Goal: Information Seeking & Learning: Learn about a topic

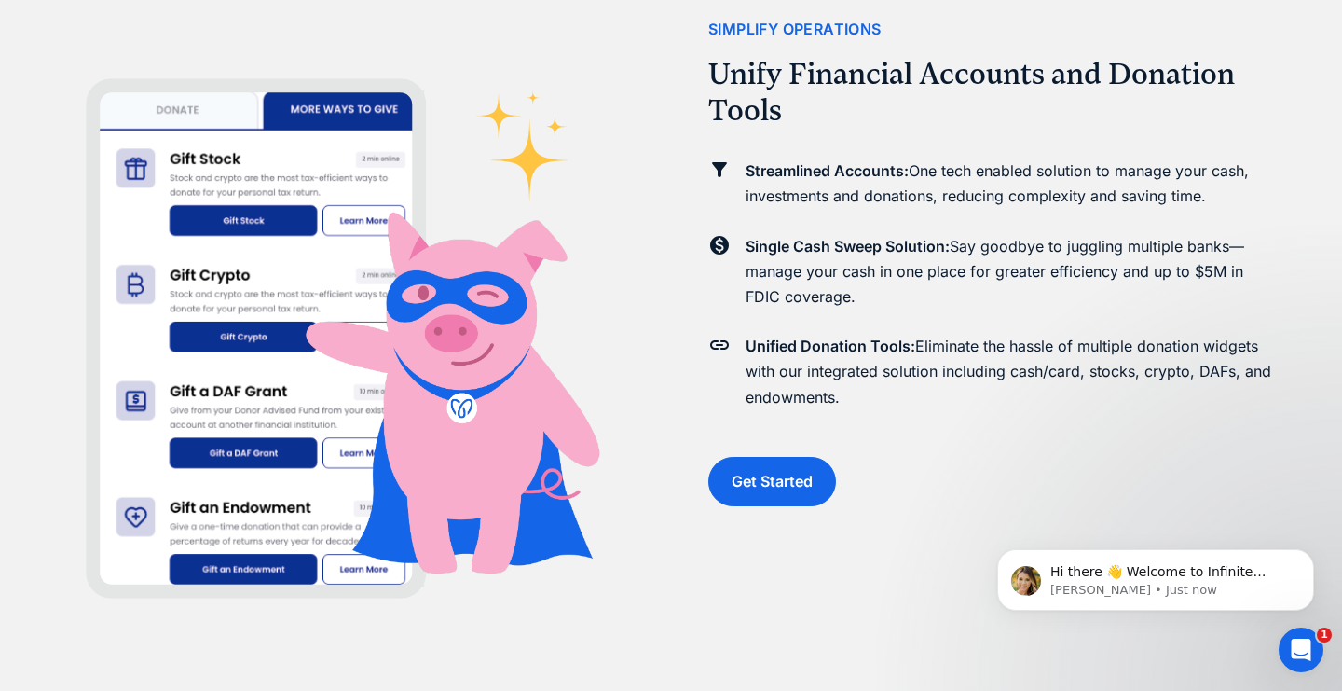
scroll to position [2789, 0]
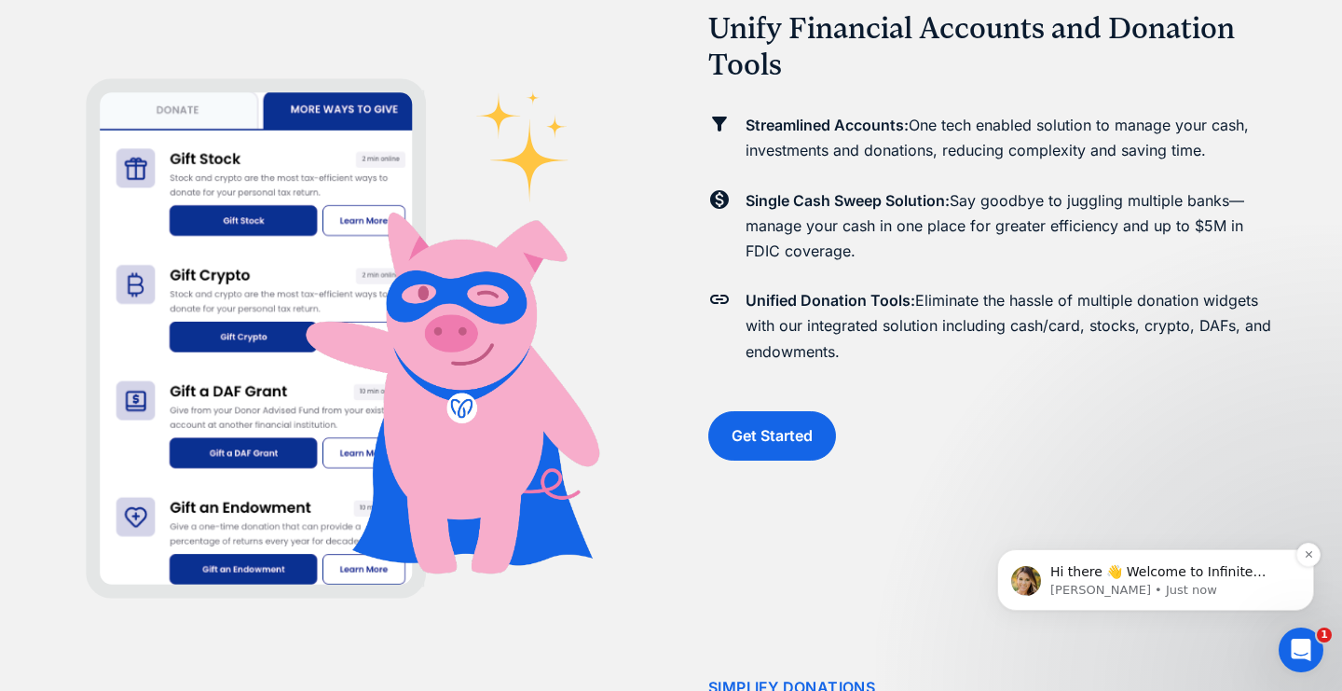
click at [1151, 590] on p "[PERSON_NAME] • Just now" at bounding box center [1170, 590] width 240 height 17
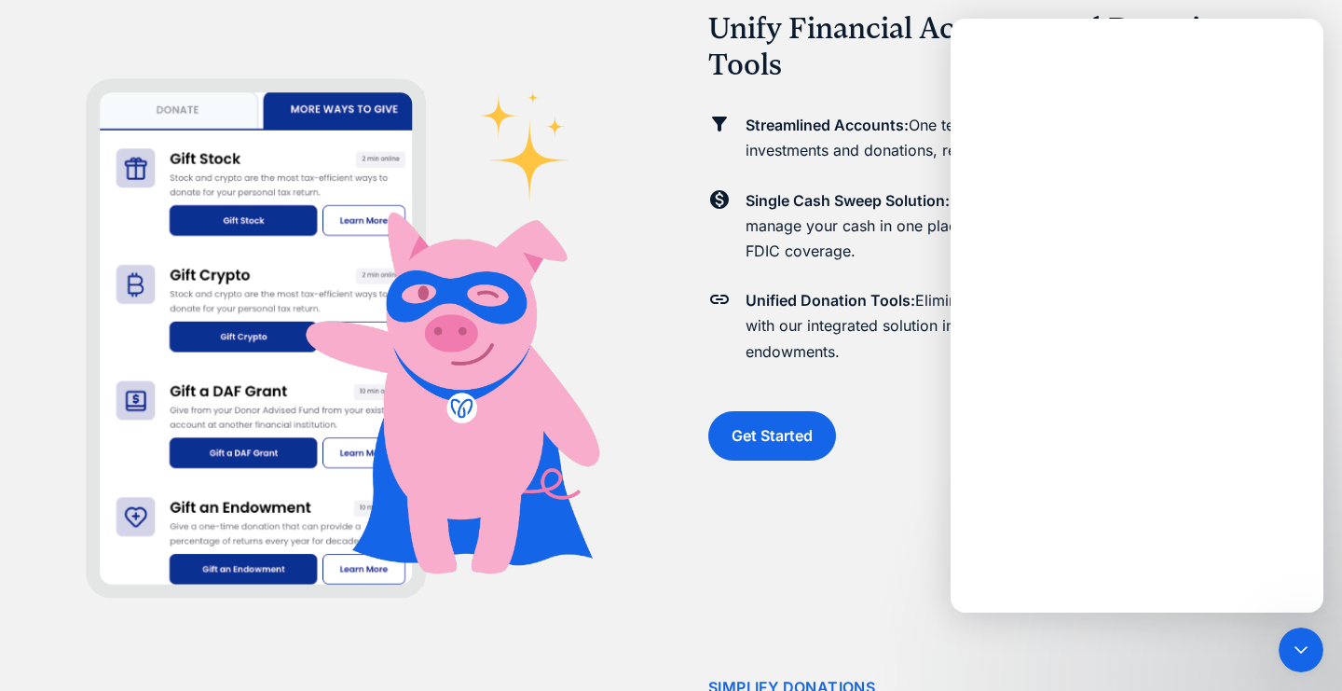
scroll to position [0, 0]
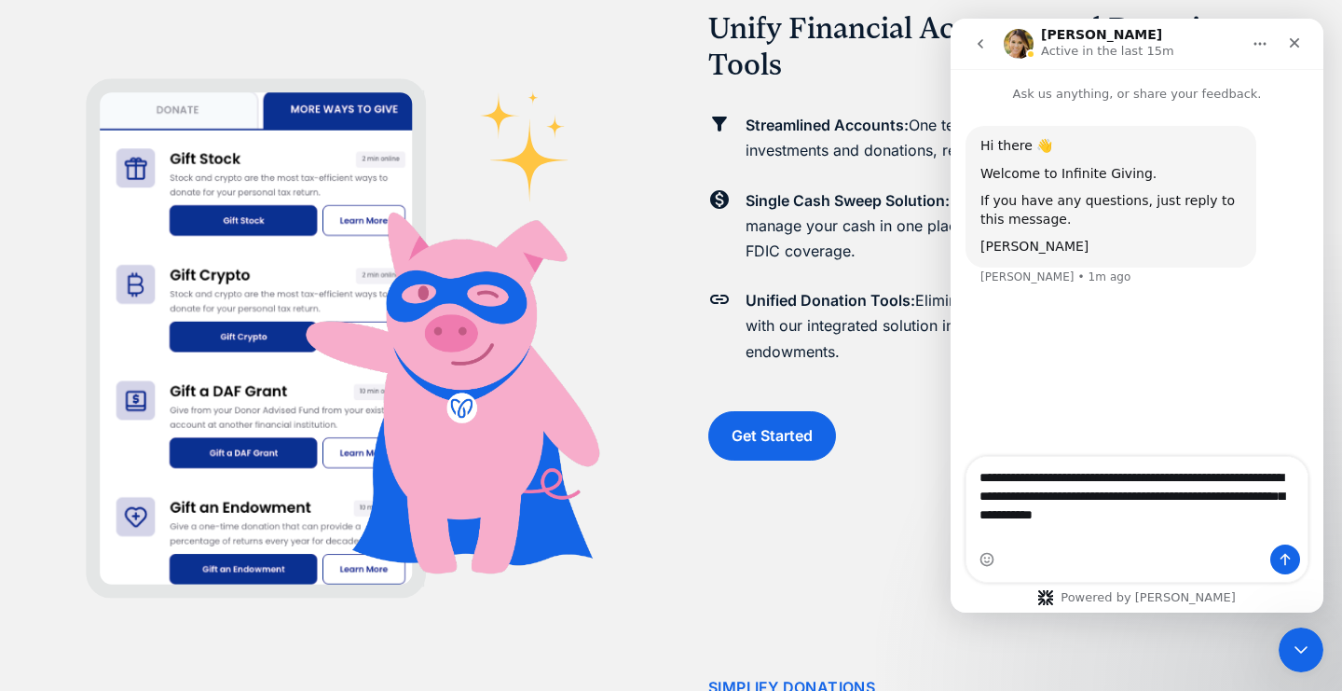
type textarea "**********"
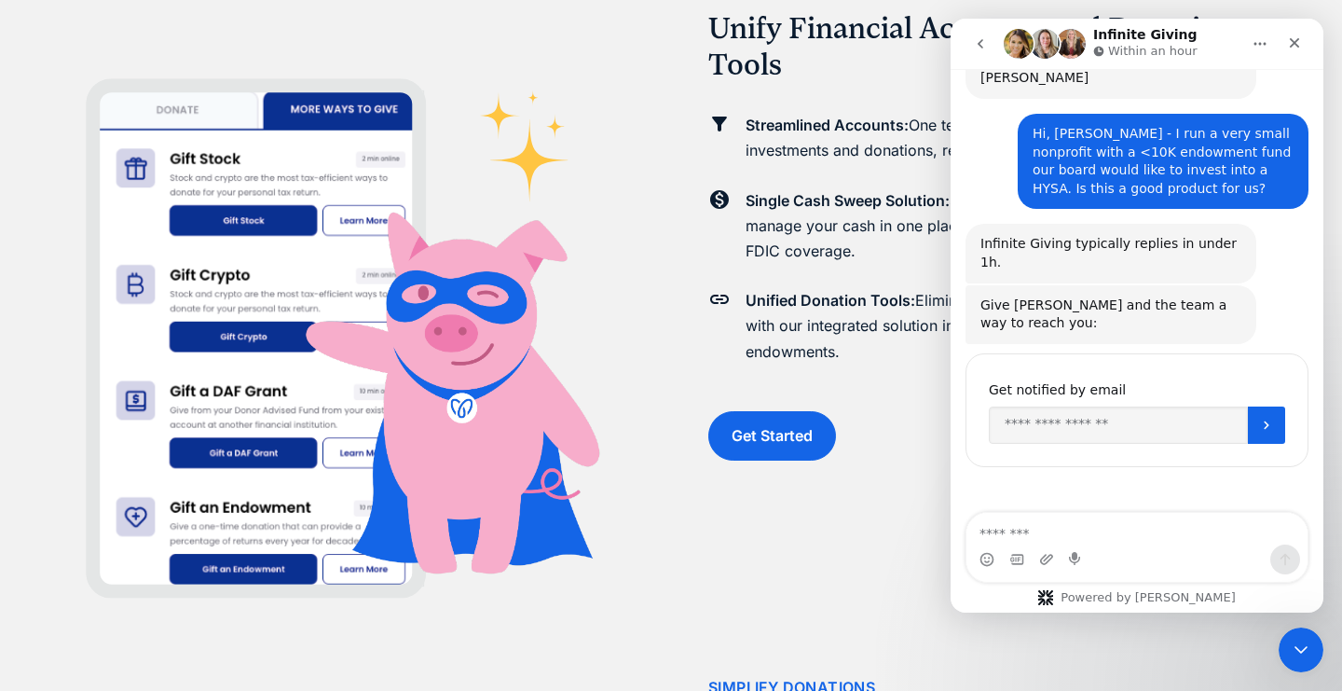
scroll to position [178, 0]
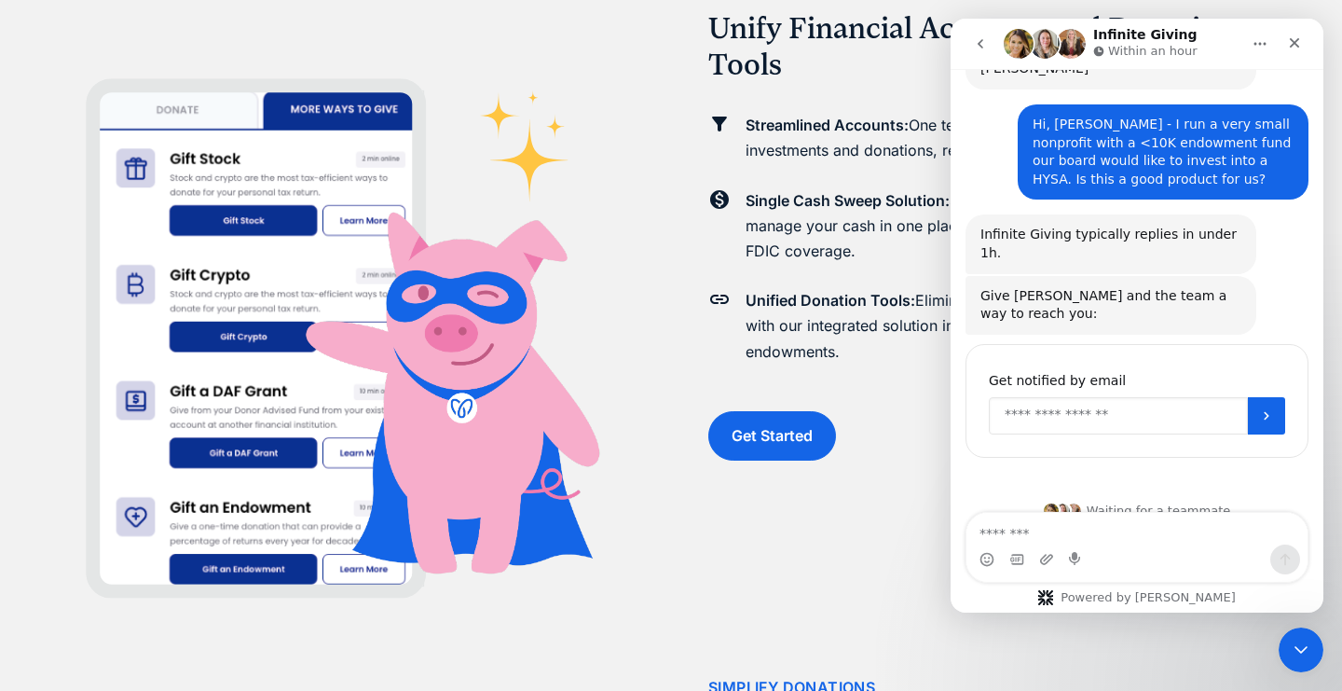
click at [1040, 397] on input "Enter your email" at bounding box center [1118, 415] width 259 height 37
type input "**********"
click at [1269, 408] on icon "Submit" at bounding box center [1266, 415] width 15 height 15
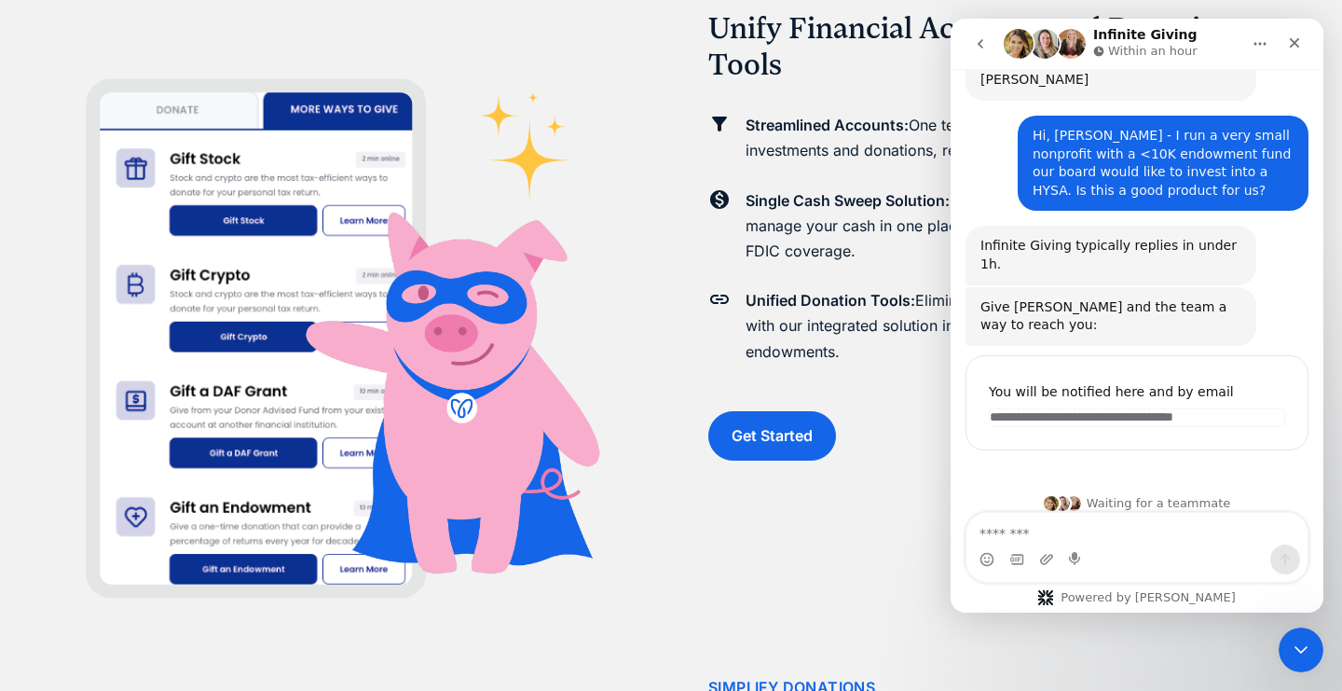
scroll to position [159, 0]
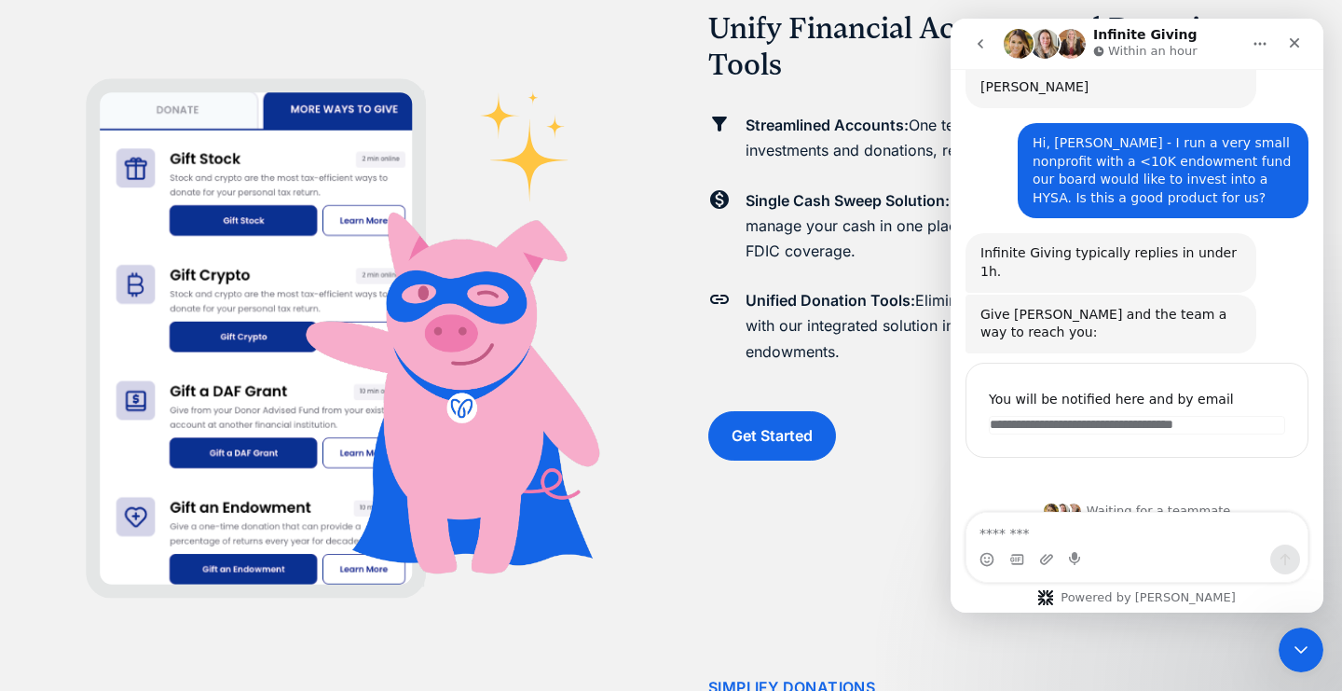
click at [605, 294] on img at bounding box center [350, 345] width 567 height 548
click at [981, 39] on icon "go back" at bounding box center [980, 43] width 15 height 15
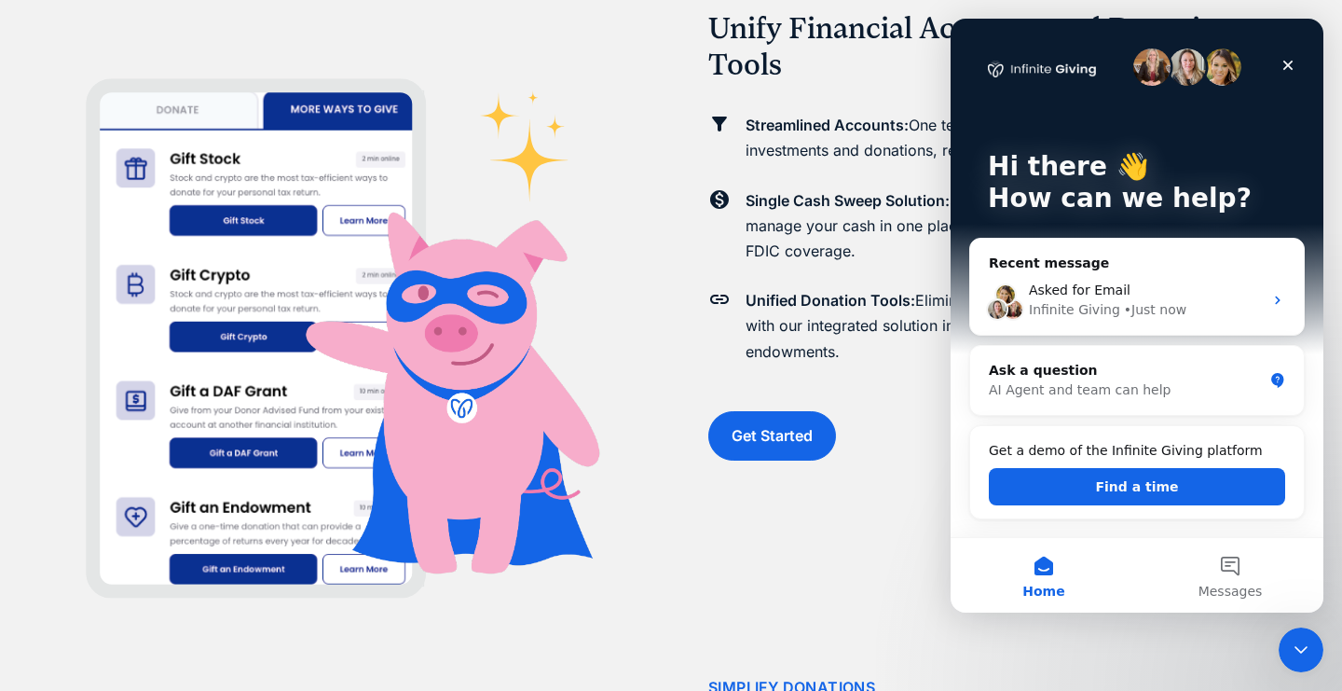
click at [874, 542] on div "simplify operations Unify Financial Accounts and Donation Tools Streamlined Acc…" at bounding box center [991, 215] width 567 height 691
click at [1148, 379] on div "Ask a question" at bounding box center [1126, 371] width 274 height 20
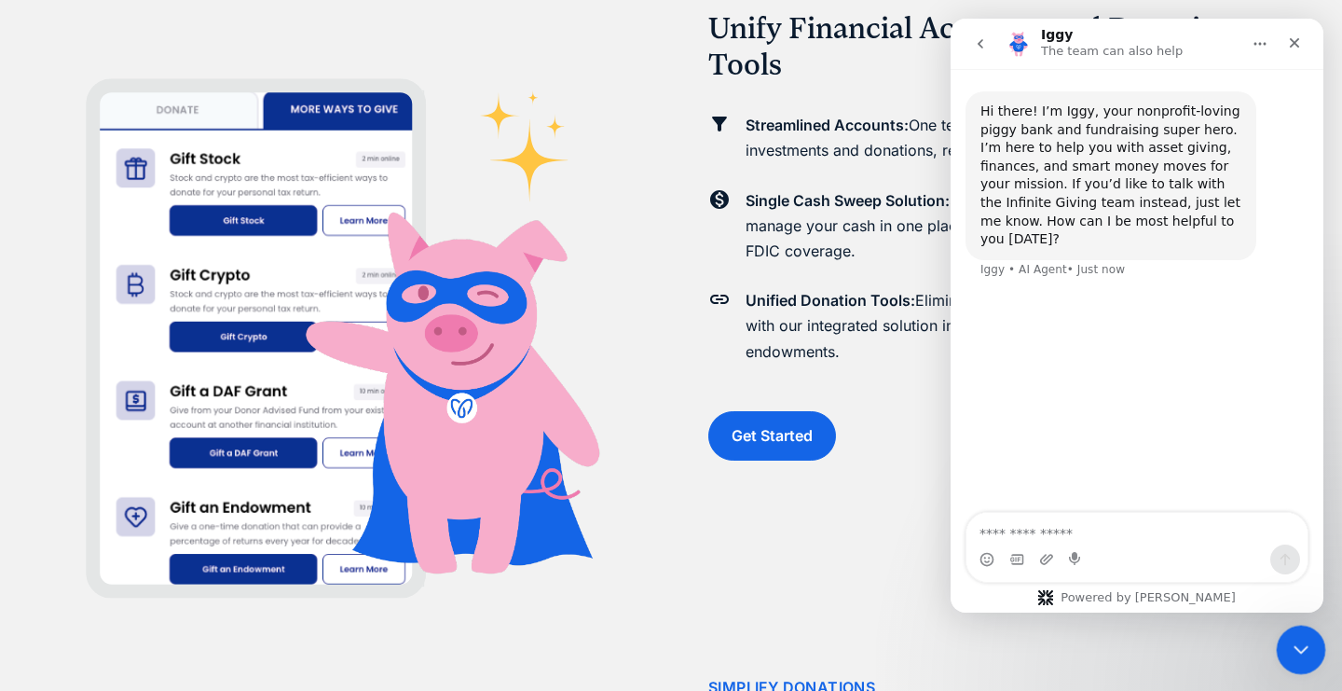
click at [1306, 637] on icon "Close Intercom Messenger" at bounding box center [1298, 647] width 22 height 22
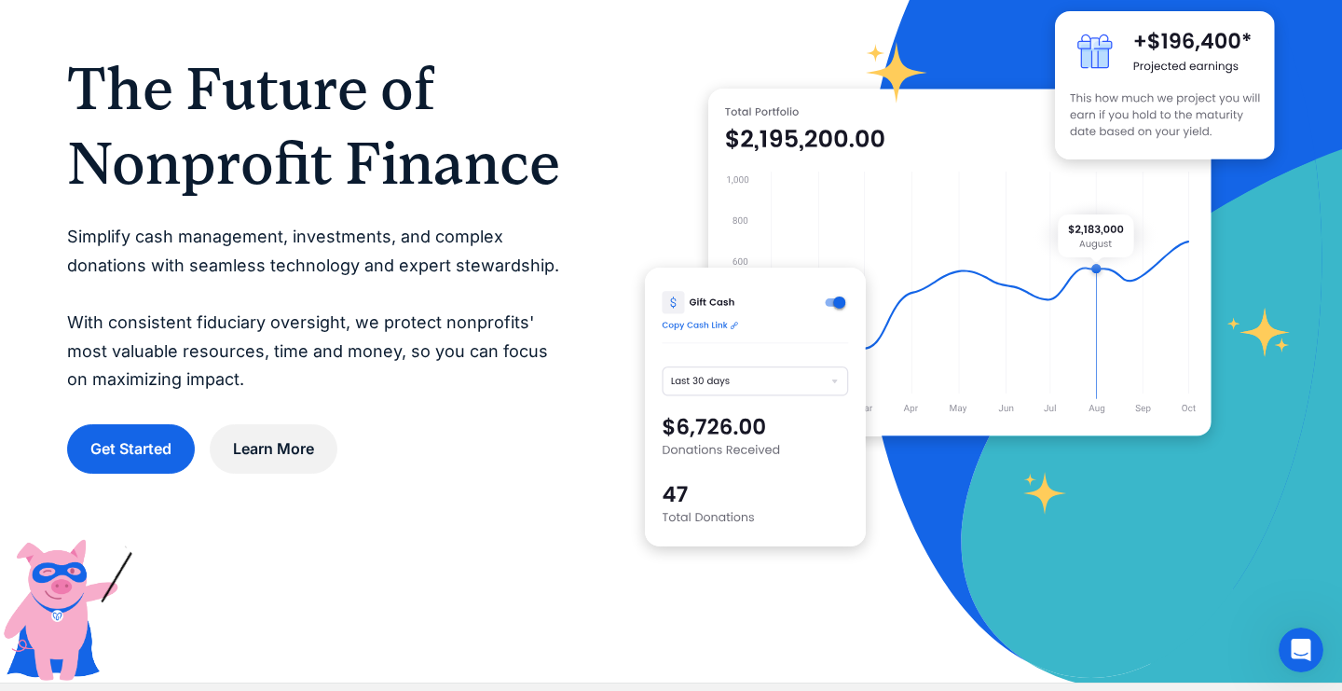
scroll to position [160, 0]
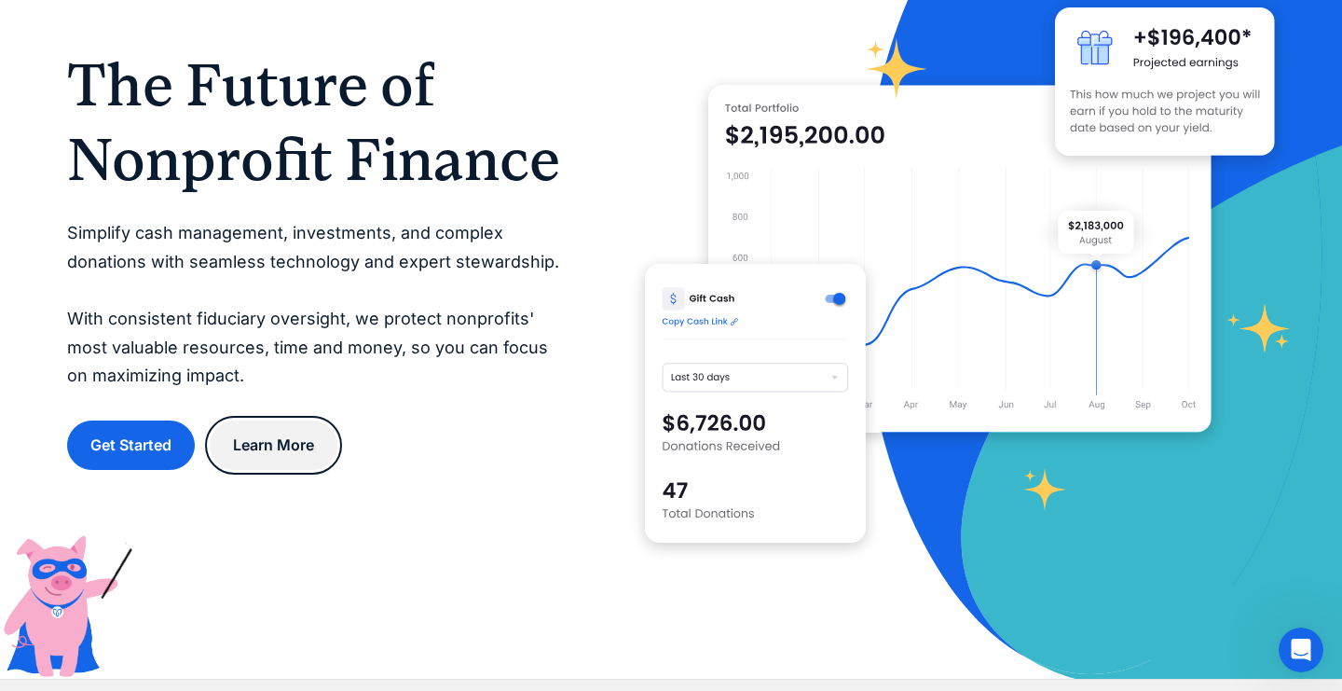
click at [291, 442] on link "Learn More" at bounding box center [274, 444] width 128 height 49
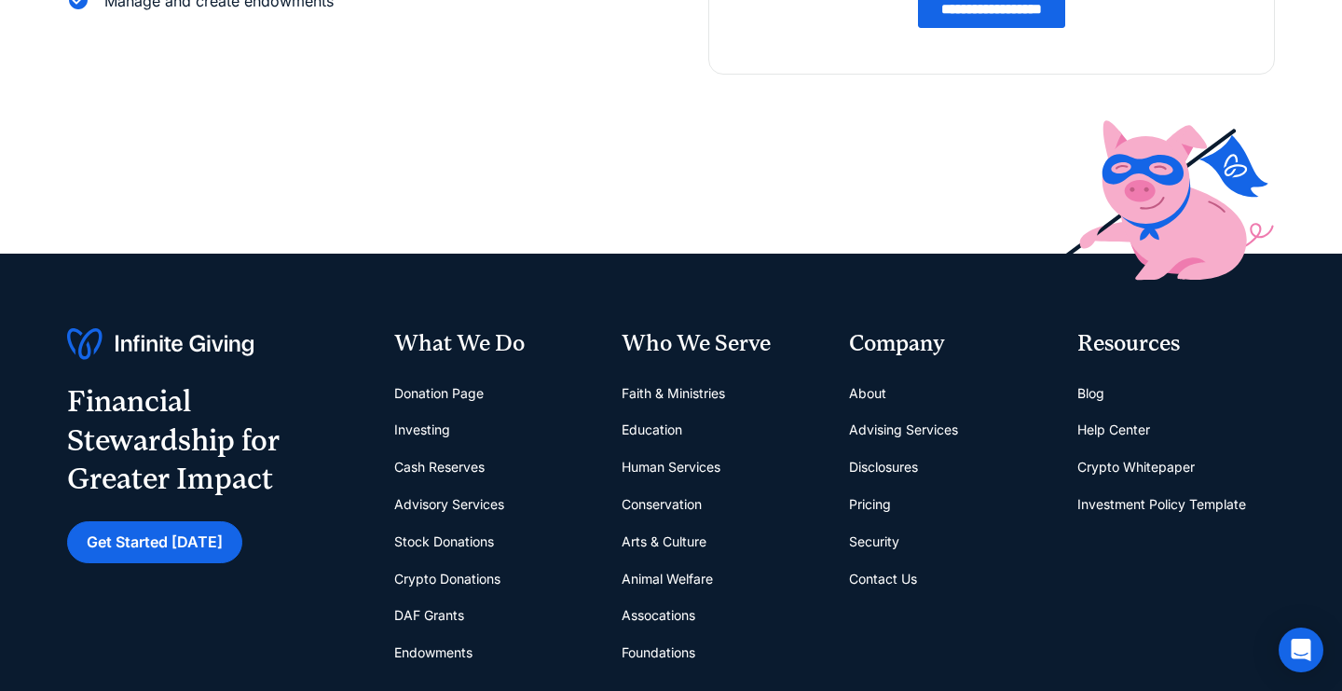
scroll to position [555, 0]
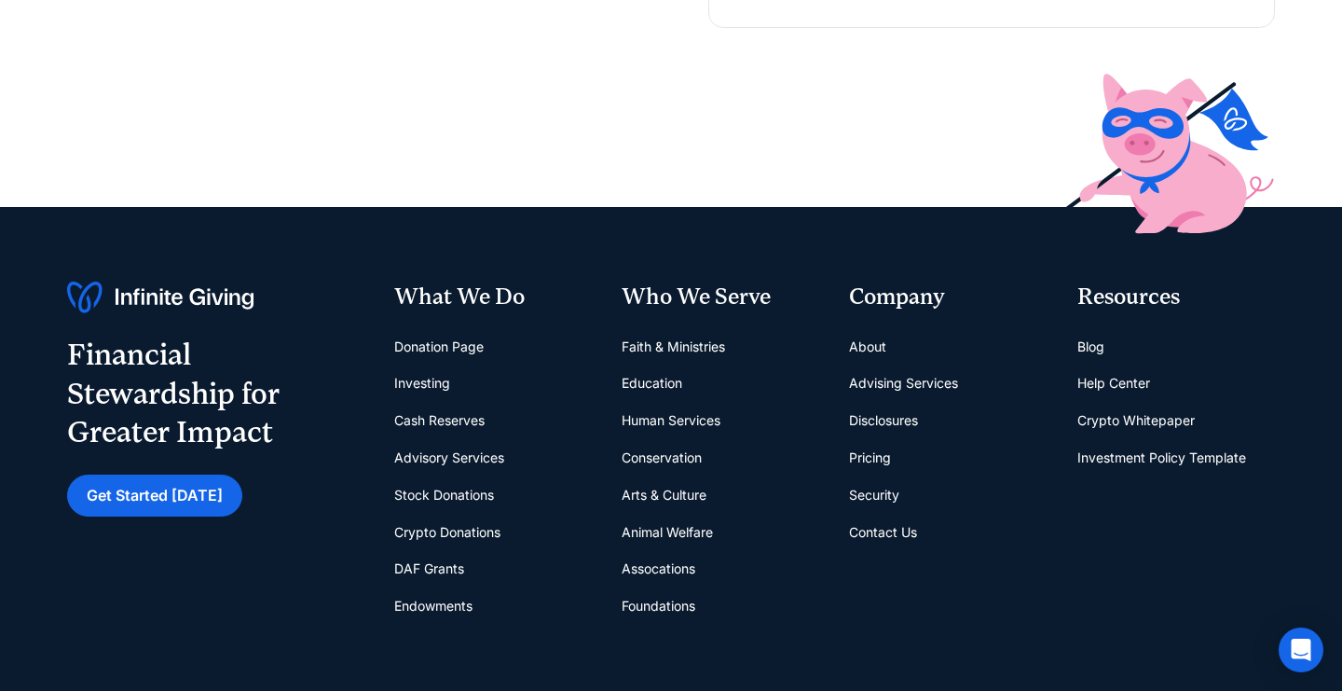
click at [876, 455] on link "Pricing" at bounding box center [870, 457] width 42 height 37
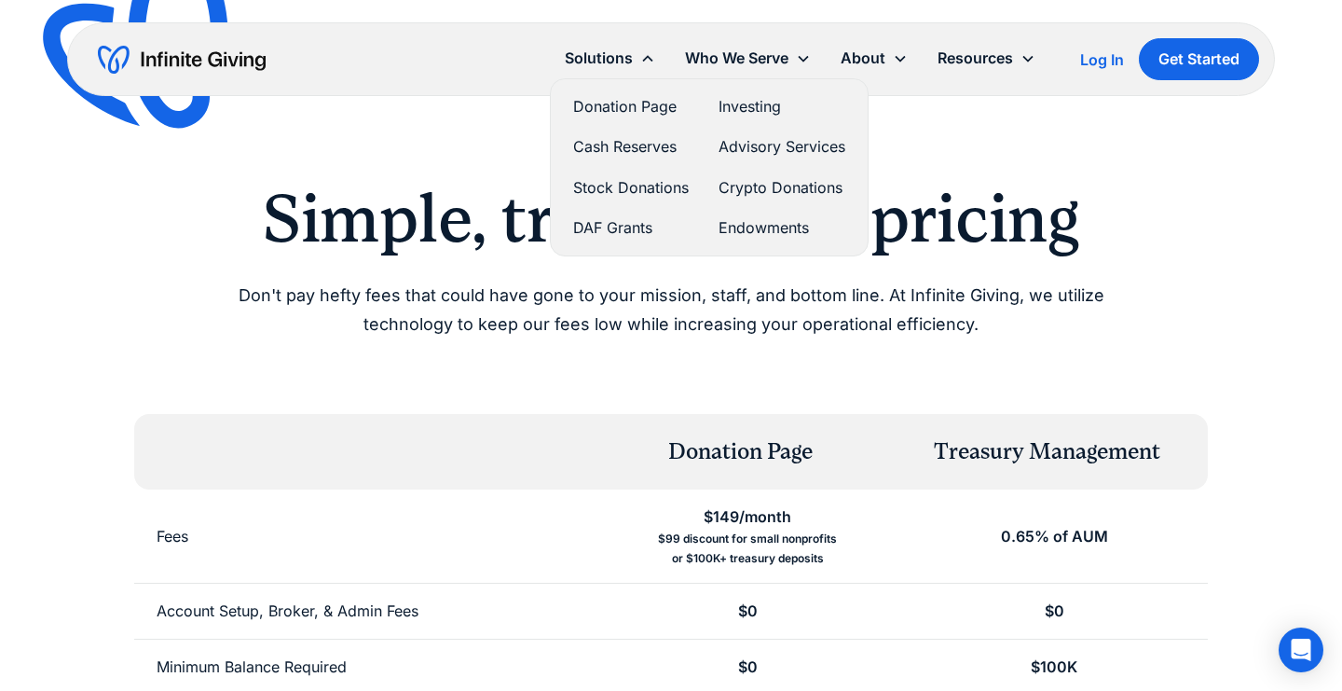
click at [752, 227] on link "Endowments" at bounding box center [782, 227] width 127 height 25
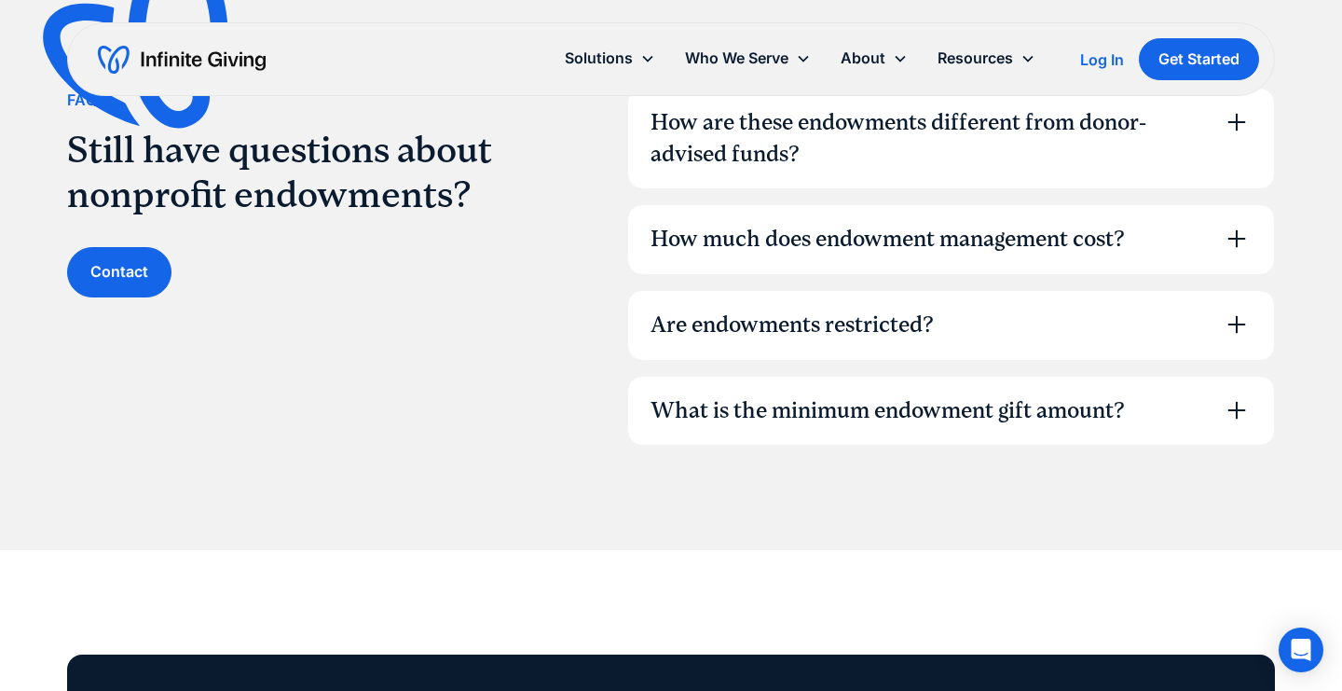
scroll to position [5343, 0]
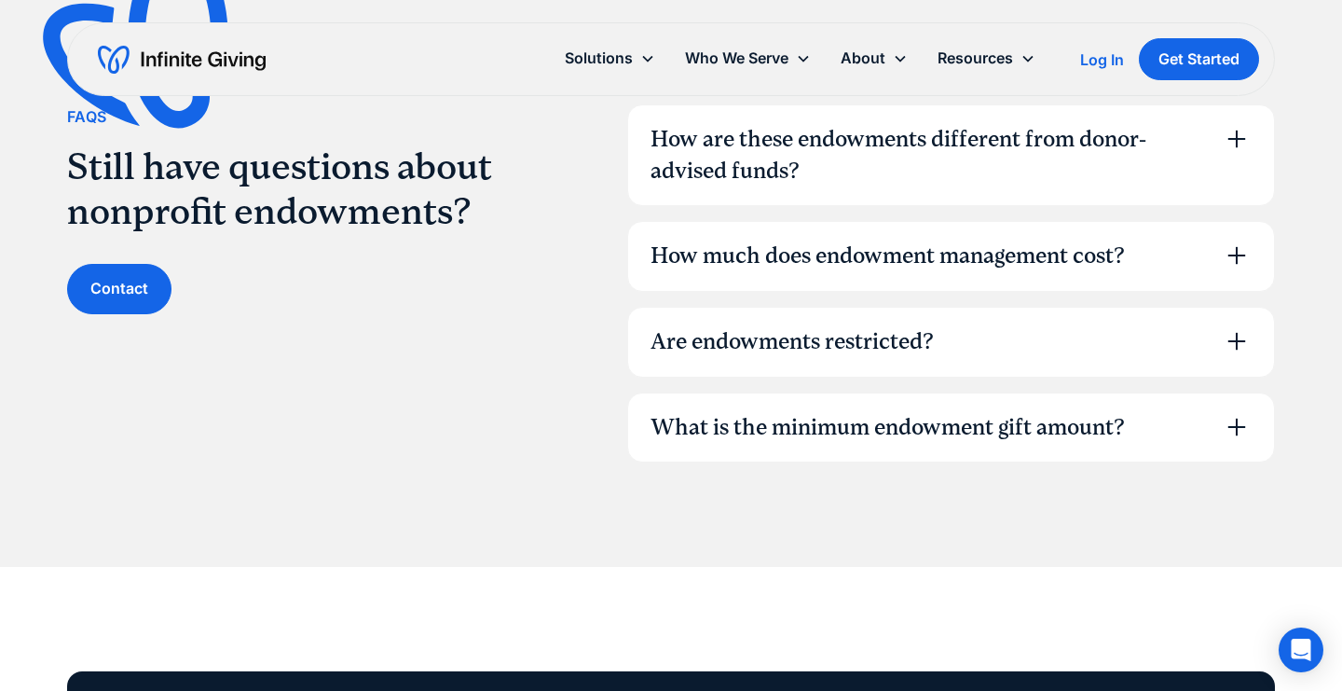
click at [1233, 240] on icon at bounding box center [1237, 255] width 30 height 30
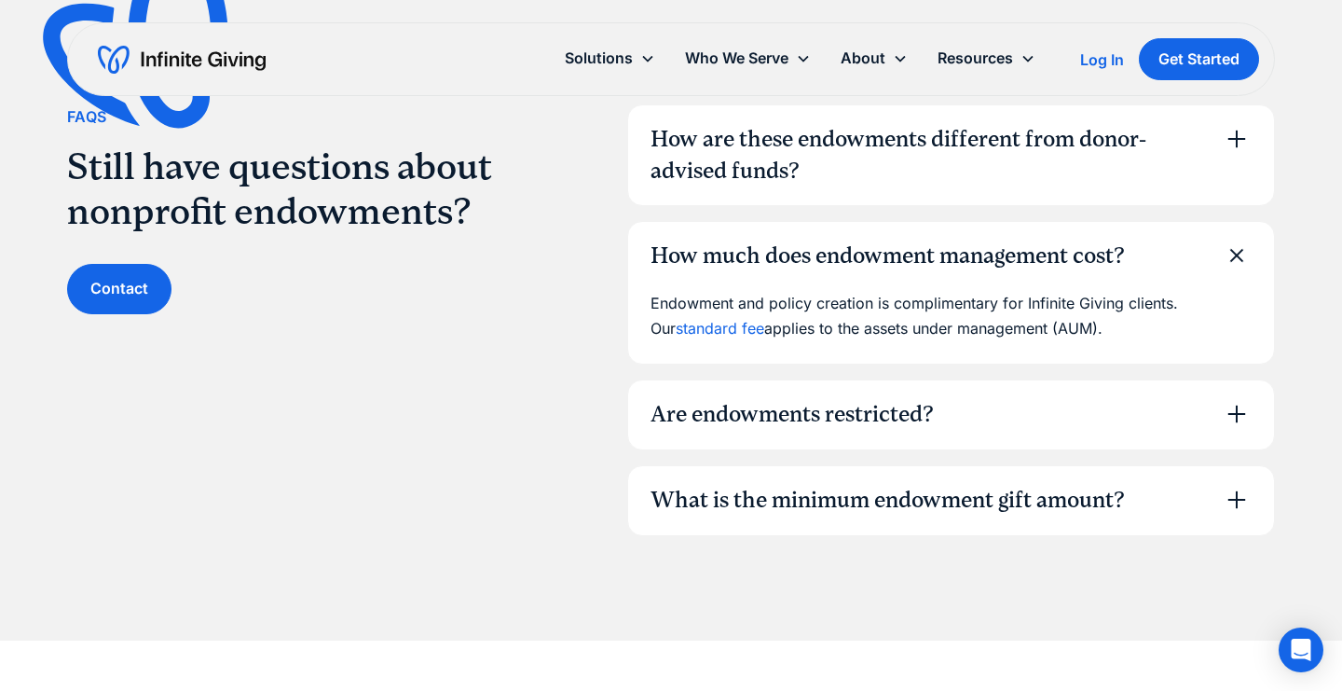
click at [684, 319] on link "standard fee" at bounding box center [720, 328] width 89 height 19
